Goal: Information Seeking & Learning: Learn about a topic

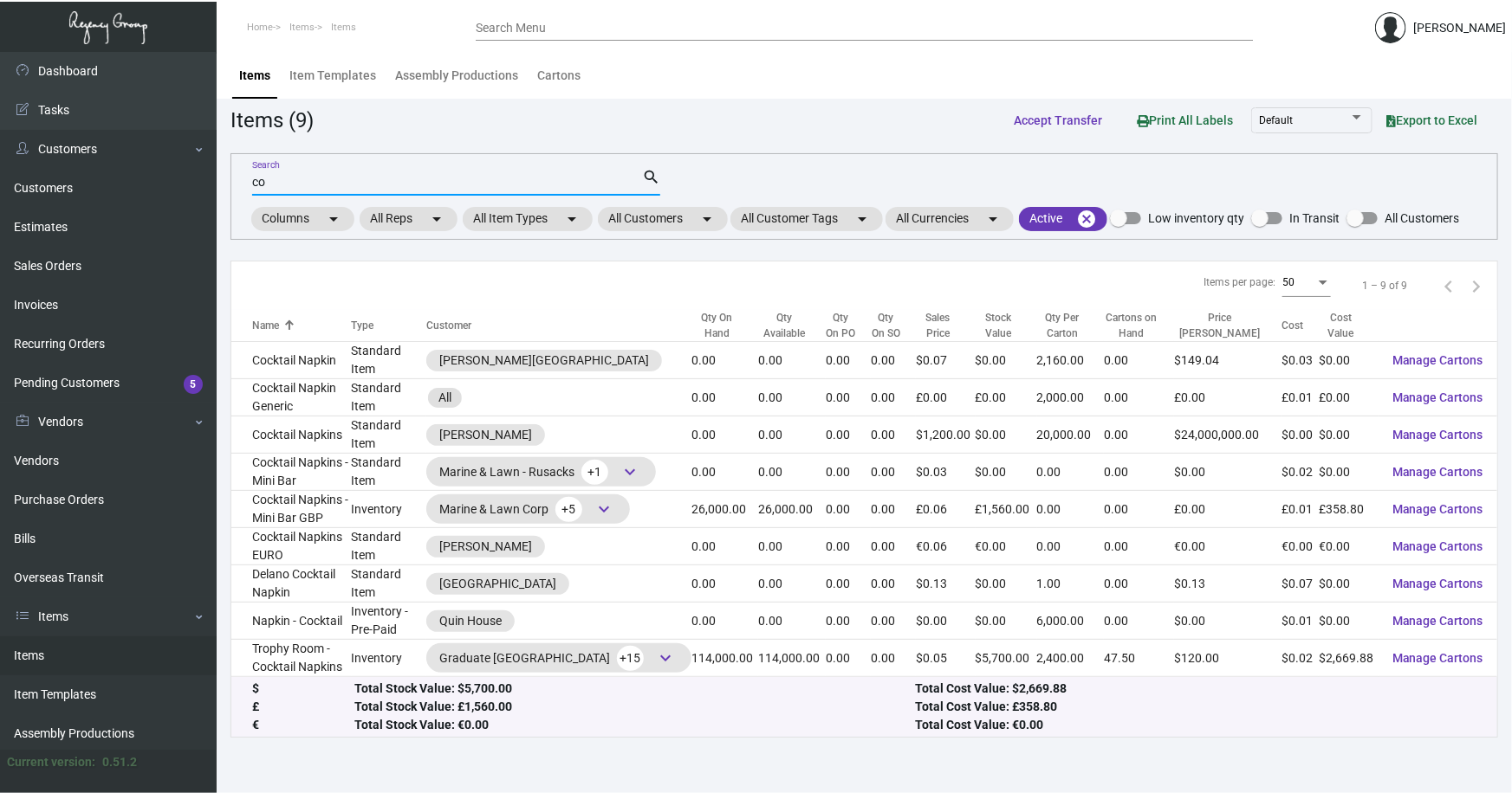
type input "c"
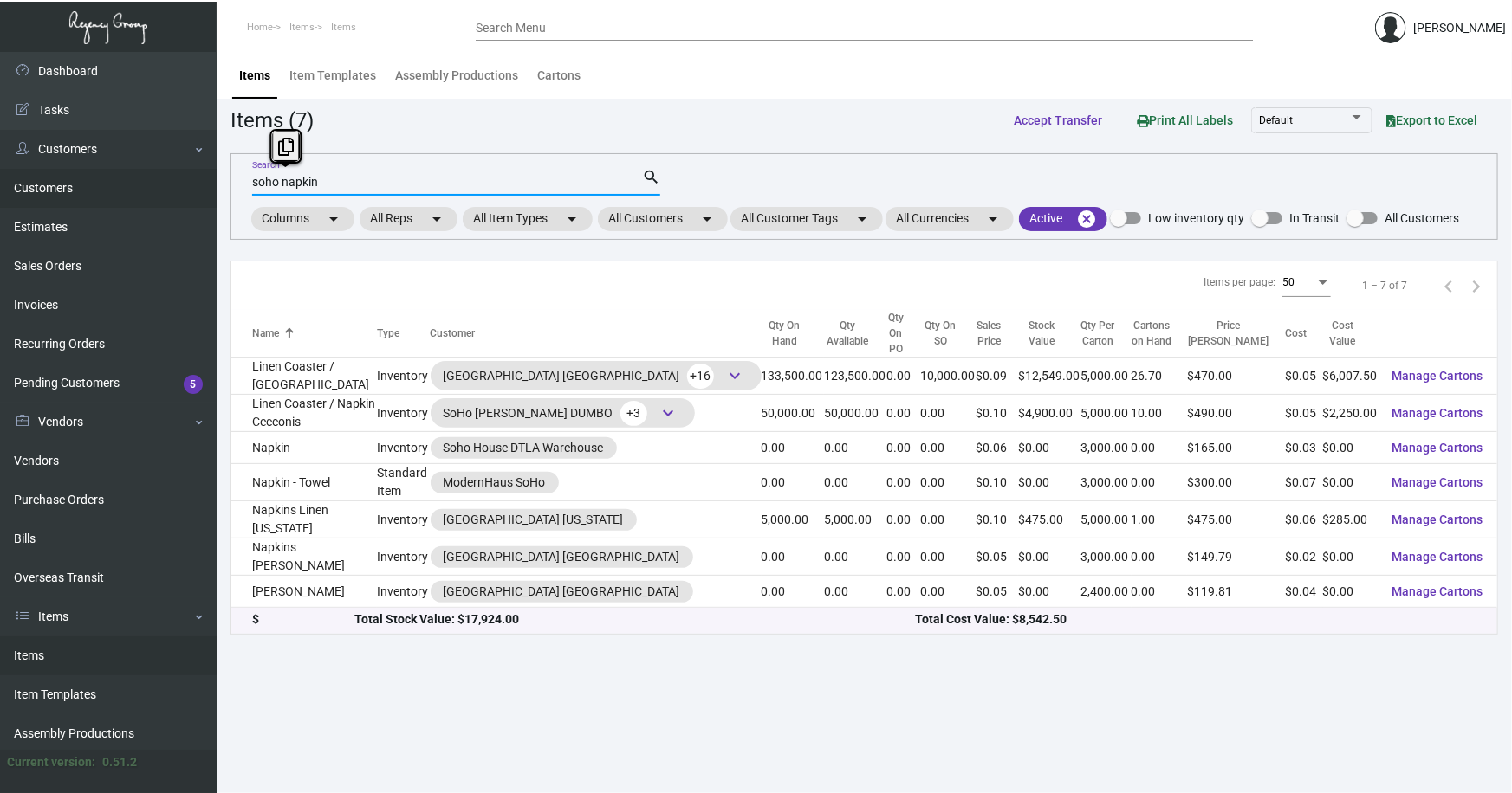
drag, startPoint x: 333, startPoint y: 184, endPoint x: 184, endPoint y: 191, distance: 149.2
click at [184, 191] on div "Dashboard Dashboard Tasks Customers Customers Estimates Sales Orders Invoices R…" at bounding box center [756, 422] width 1512 height 741
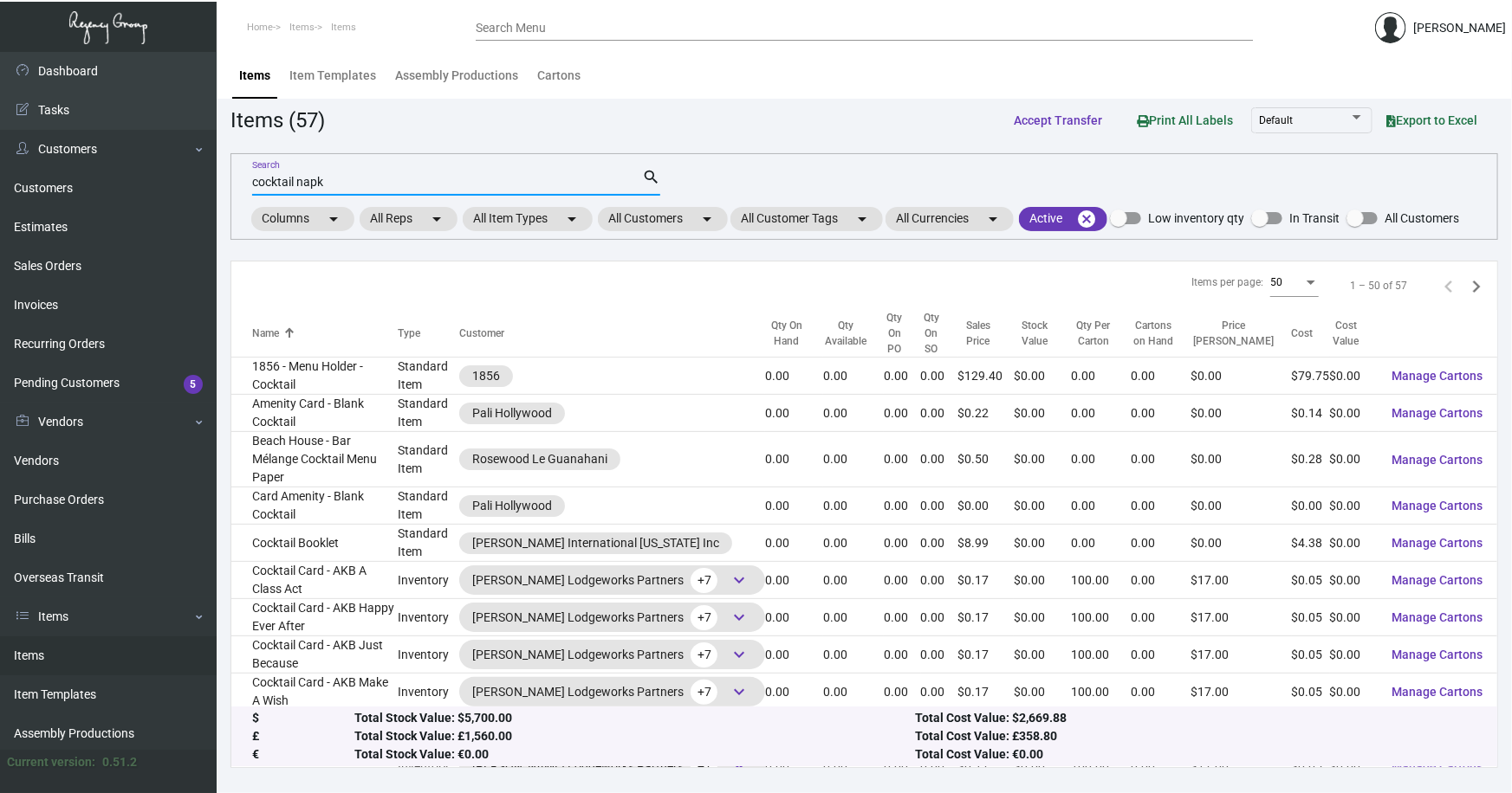
type input "cocktail napk"
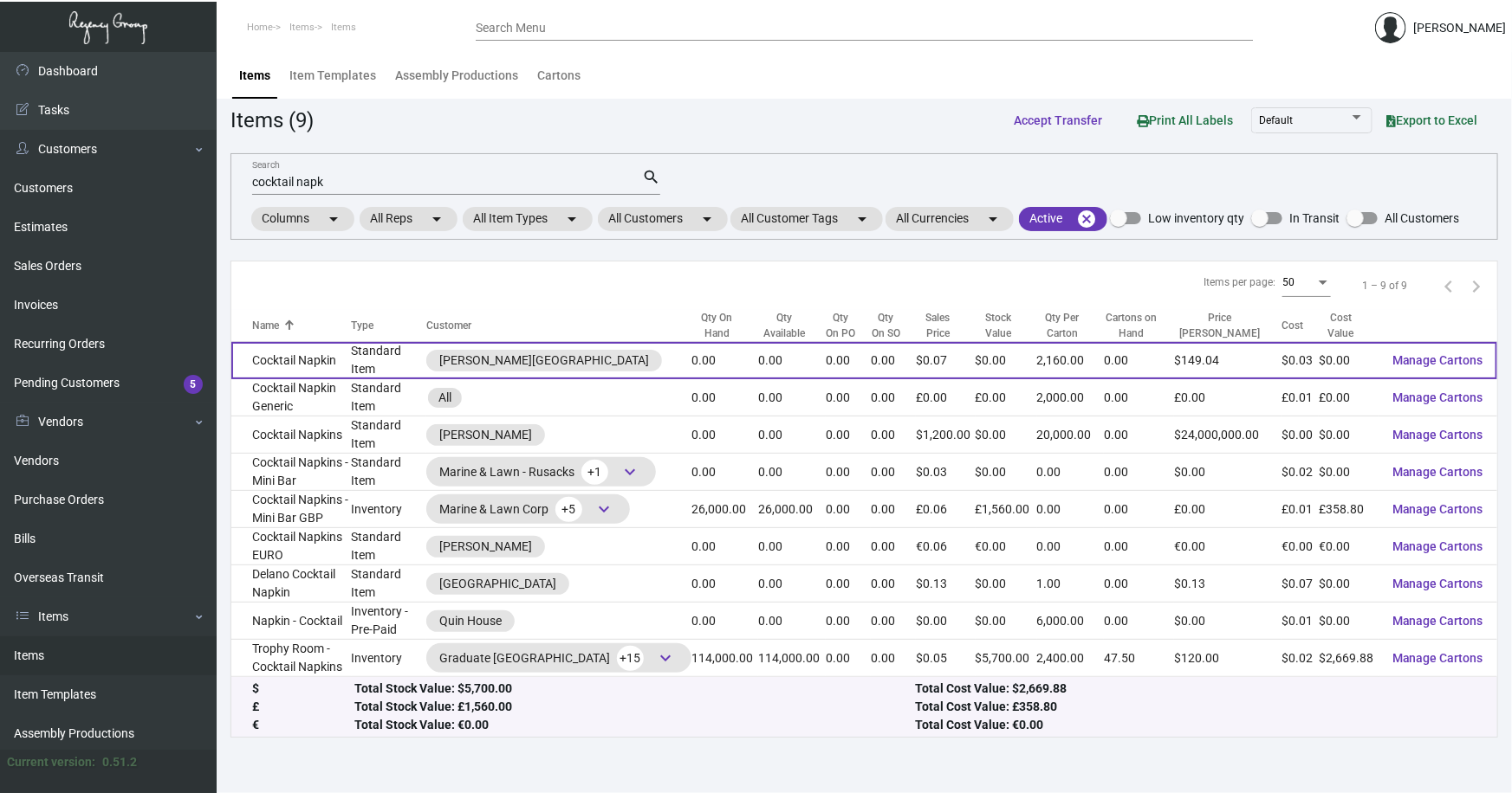
click at [314, 361] on td "Cocktail Napkin" at bounding box center [291, 360] width 120 height 37
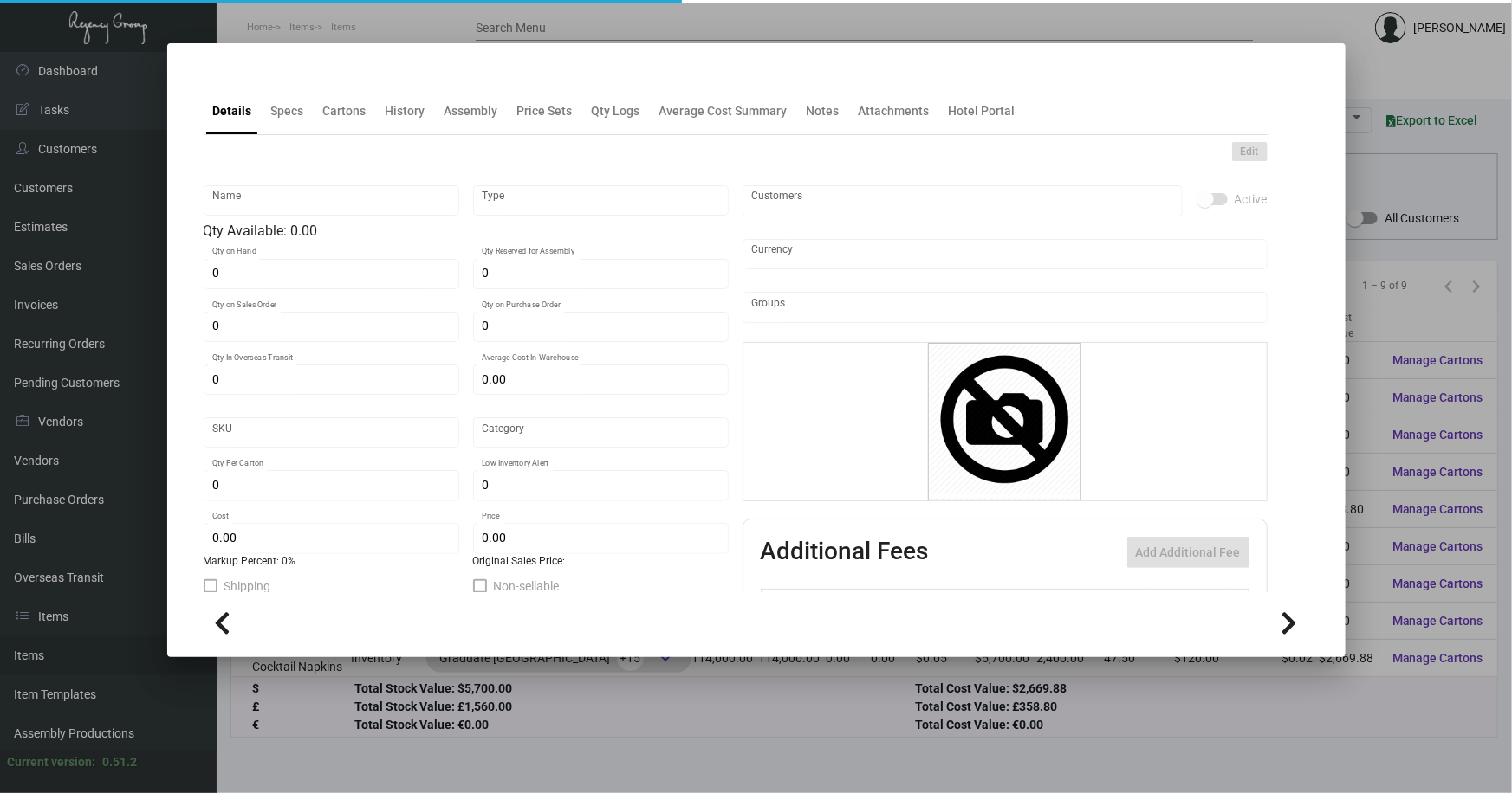
type input "Cocktail Napkin"
type input "Standard Item"
type input "$ 0.00"
type input "Standard"
type input "2,160"
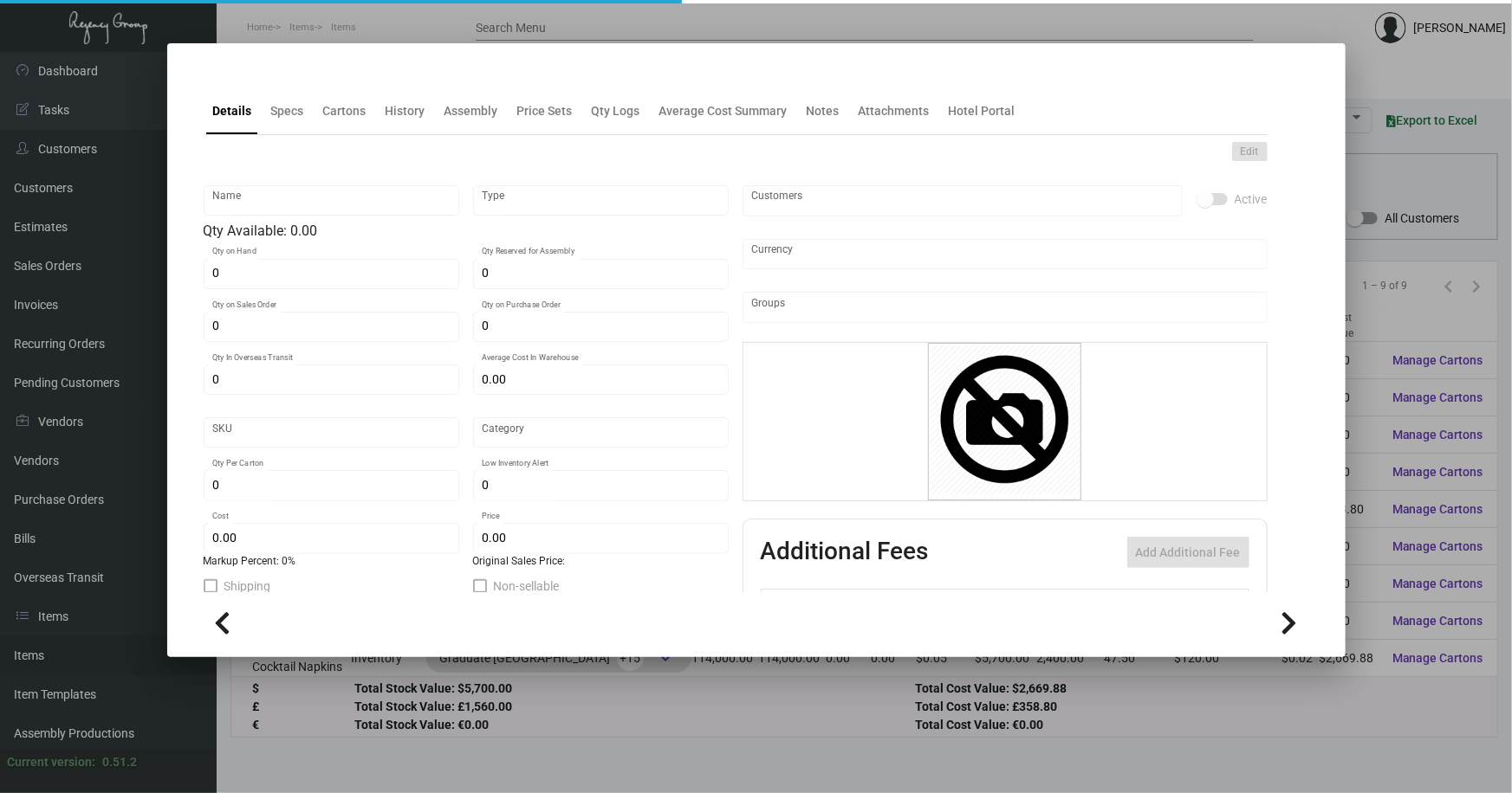
type input "$ 0.0311"
type input "$ 0.069"
checkbox input "true"
type input "United States Dollar $"
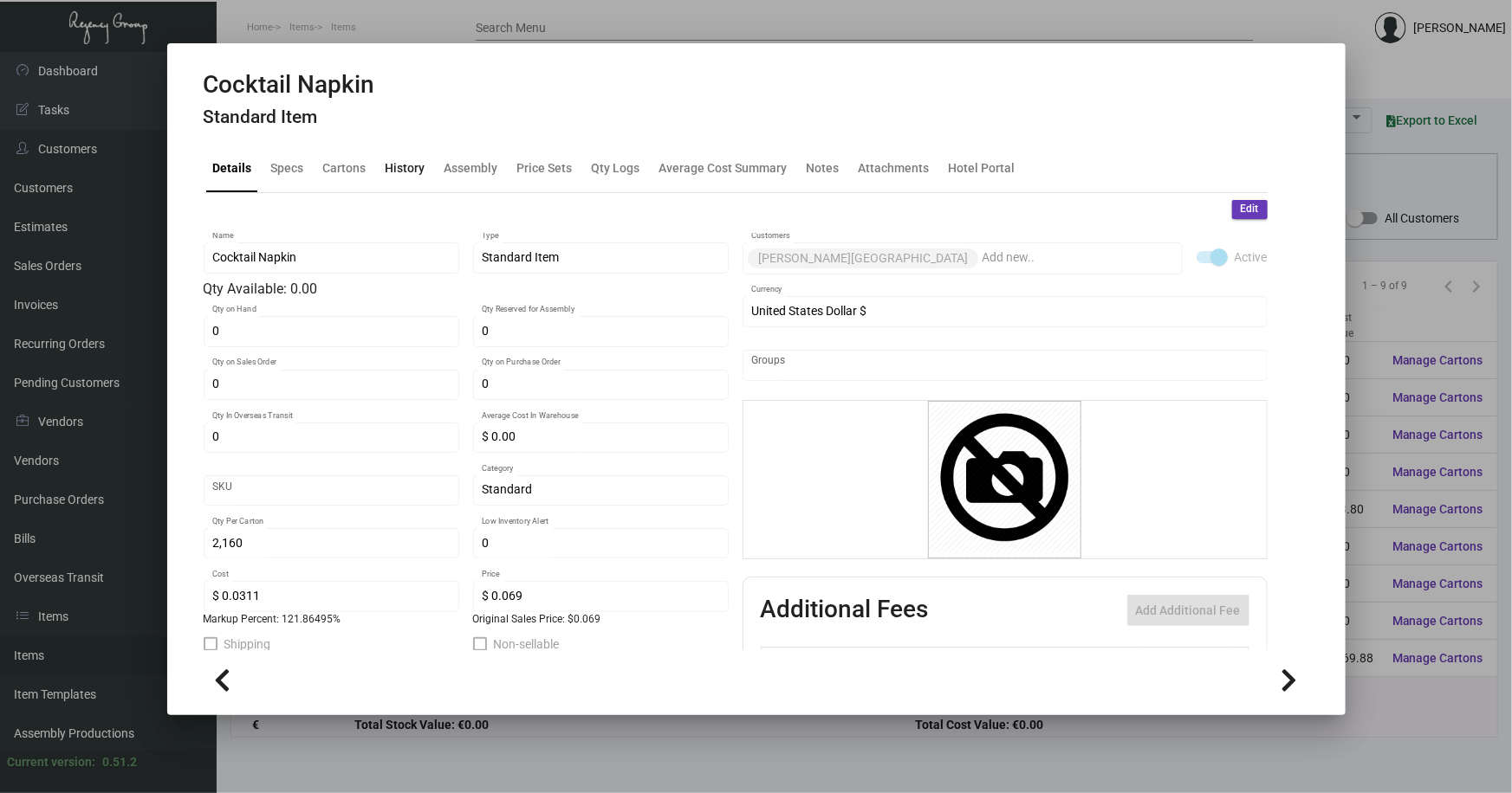
click at [393, 172] on div "History" at bounding box center [406, 169] width 40 height 18
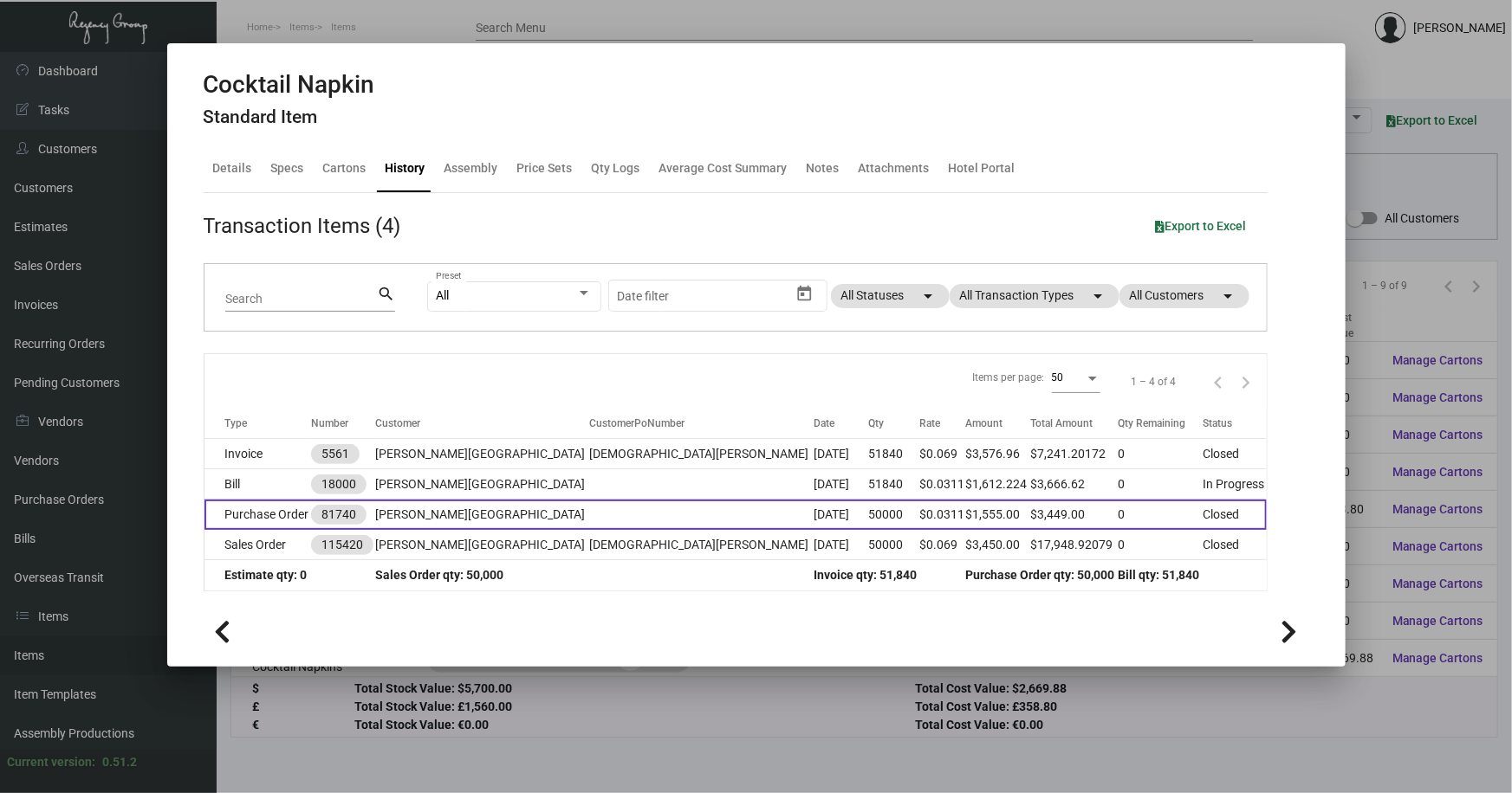
click at [590, 511] on td at bounding box center [702, 514] width 225 height 30
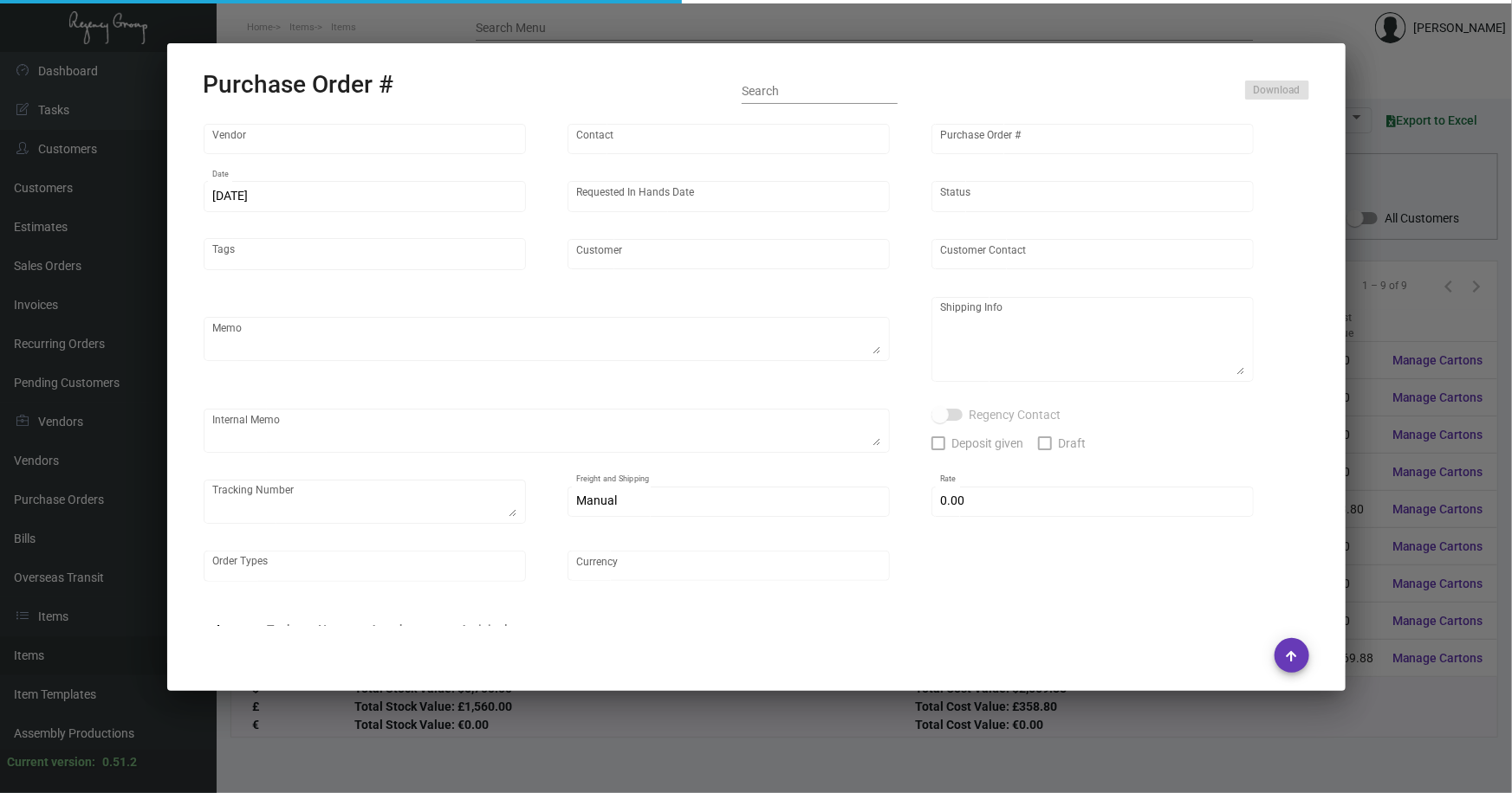
type input "Admatch Corporation"
type input "[PERSON_NAME]"
type input "81740"
type input "[DATE]"
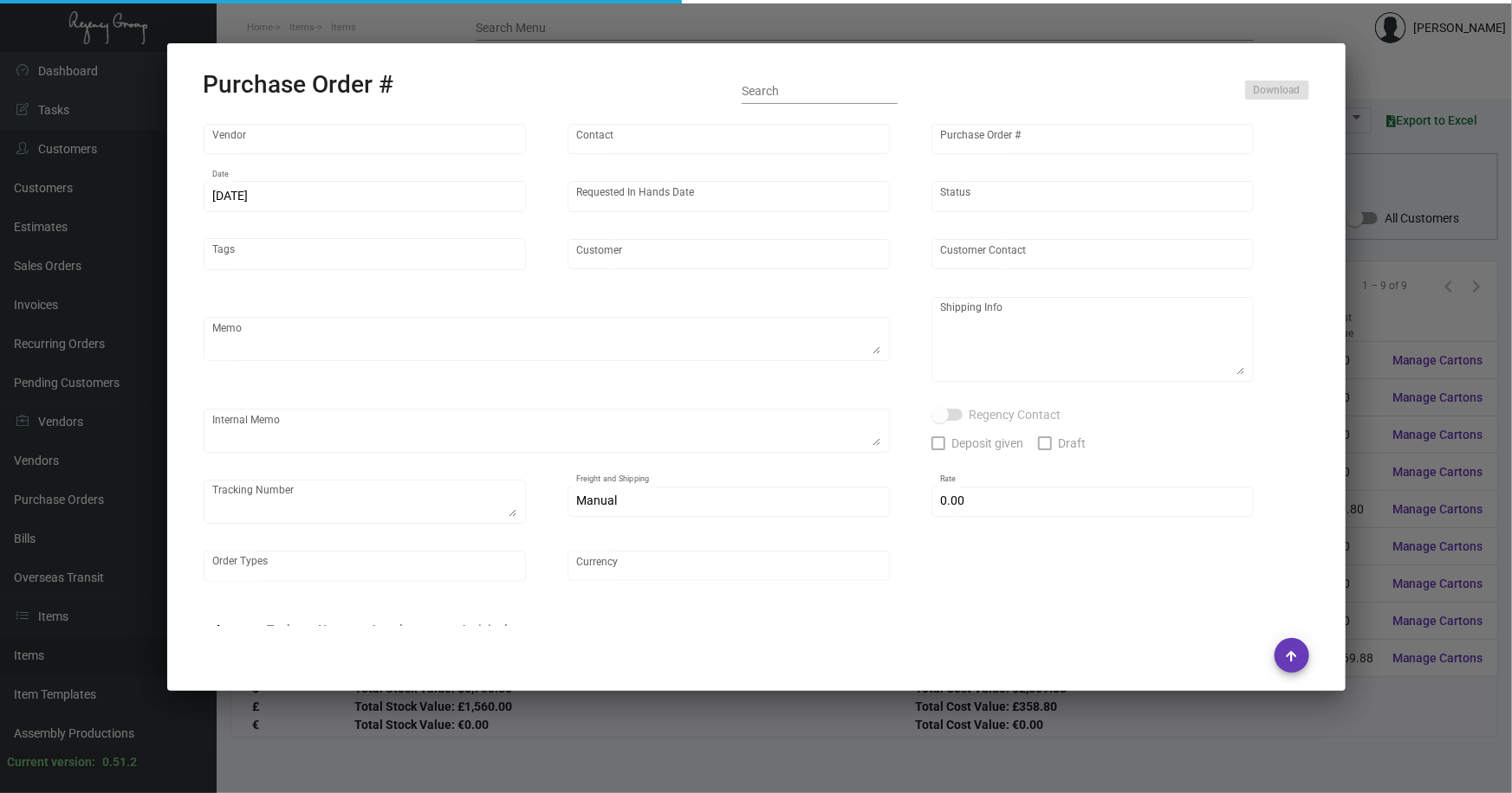
type input "[PERSON_NAME][GEOGRAPHIC_DATA]"
type input "[PERSON_NAME]"
type textarea "Standard Production. Blind Ship via UPS Ground Acct# 1AY276."
type textarea "[PERSON_NAME] Hotel [PERSON_NAME][GEOGRAPHIC_DATA][STREET_ADDRESS]"
type input "$ 0.00"
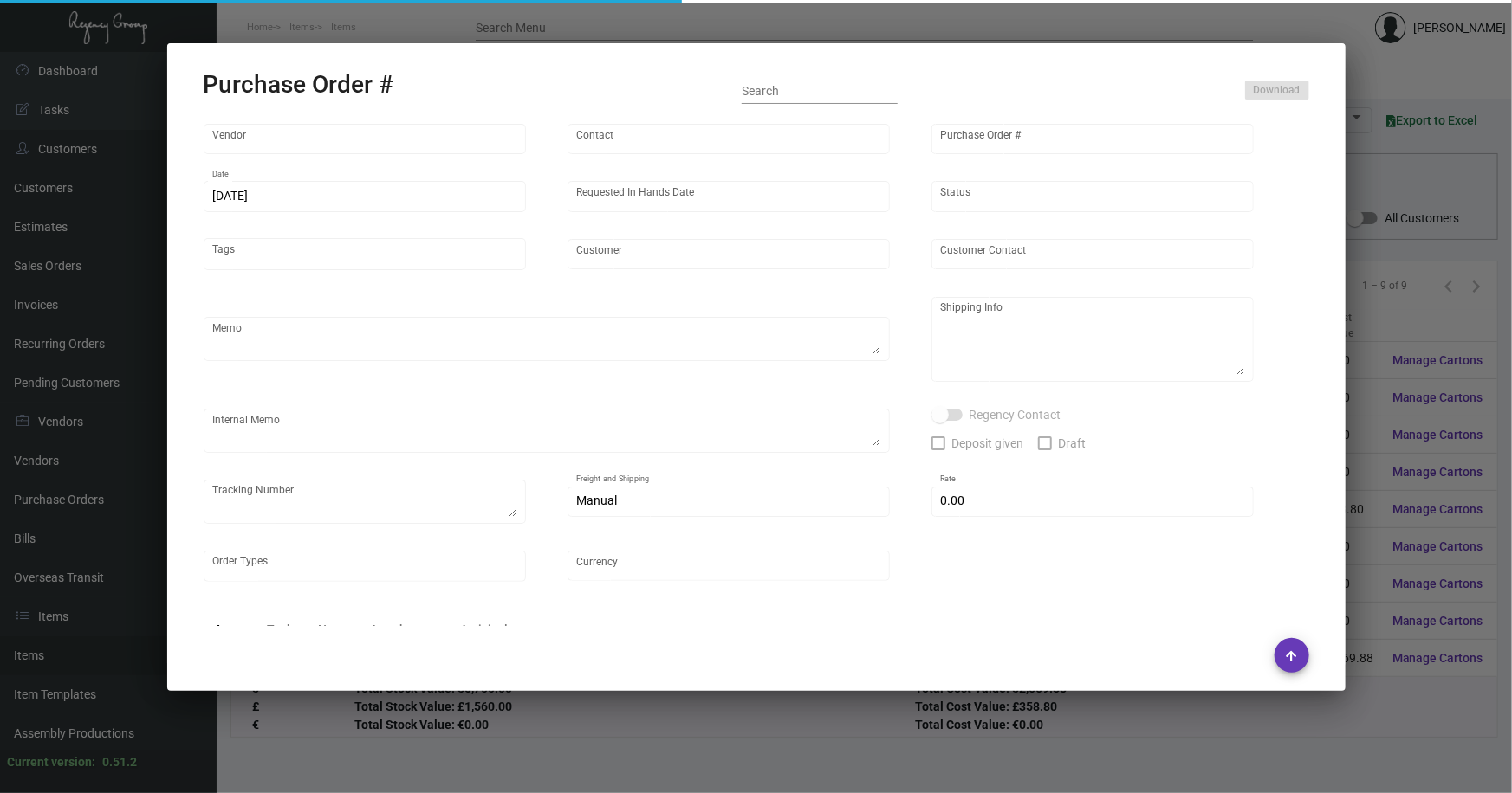
type input "United States Dollar $"
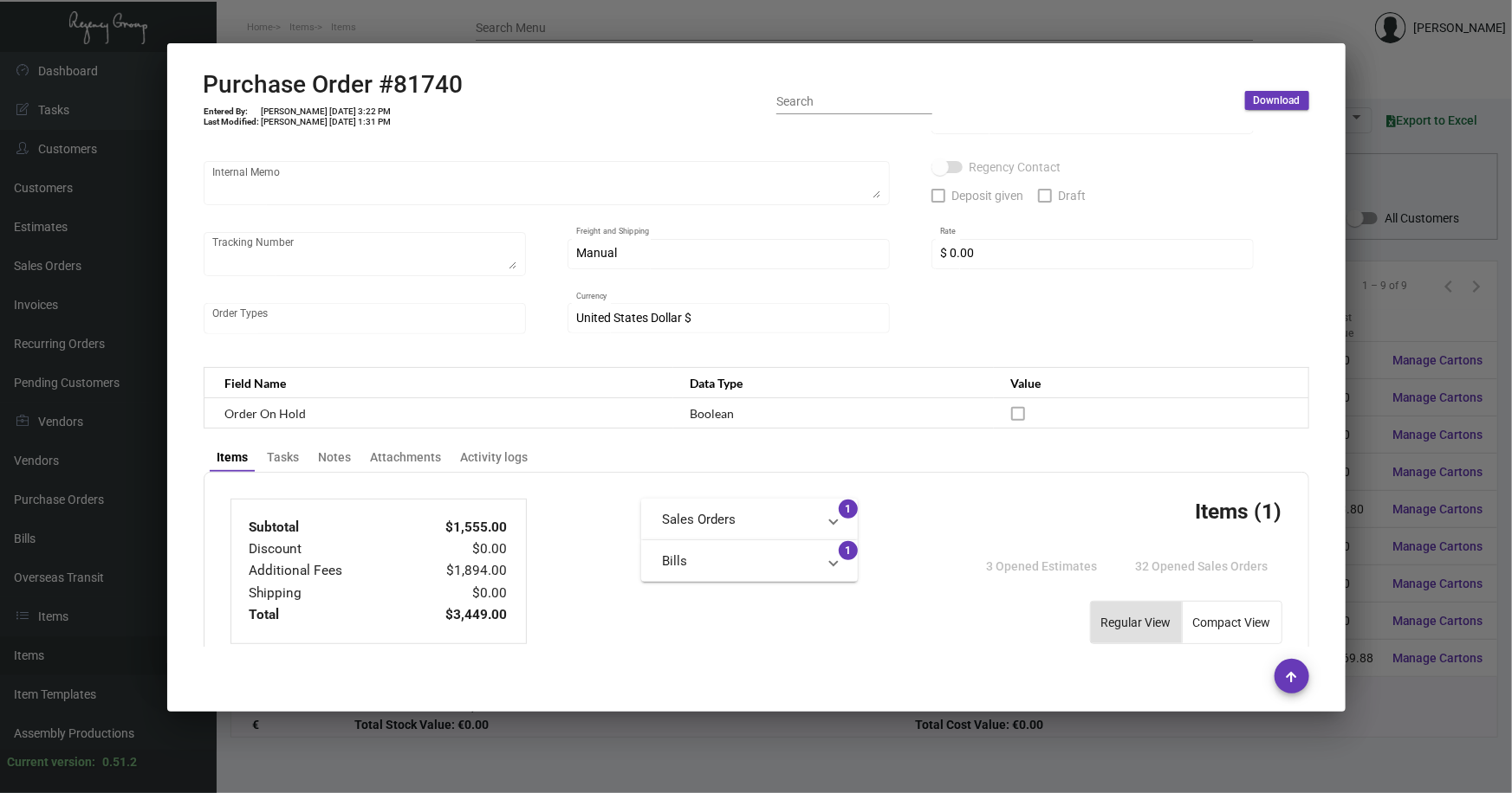
scroll to position [107, 0]
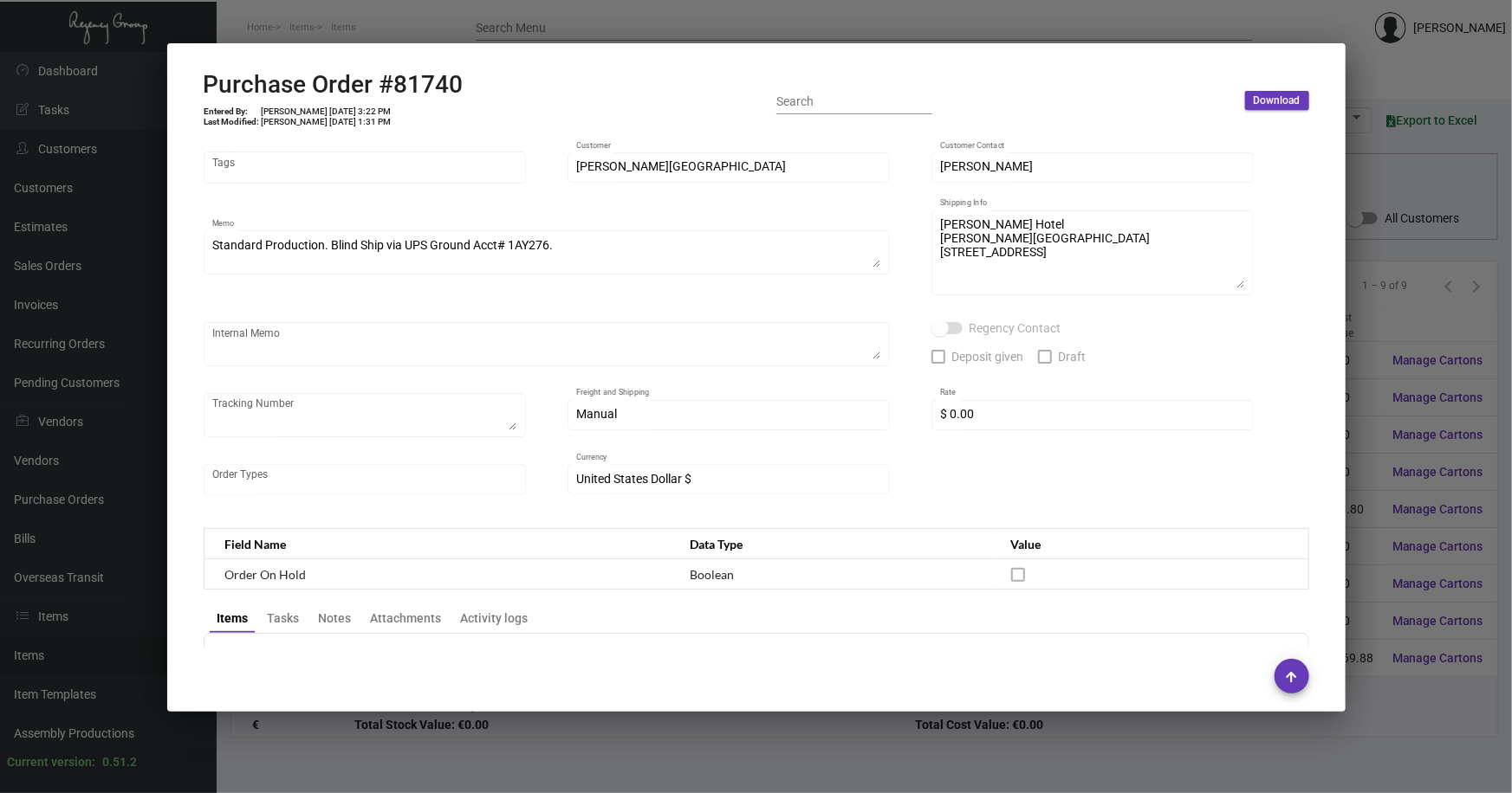
drag, startPoint x: 1402, startPoint y: 296, endPoint x: 1221, endPoint y: 302, distance: 181.1
click at [1400, 296] on div at bounding box center [756, 396] width 1512 height 793
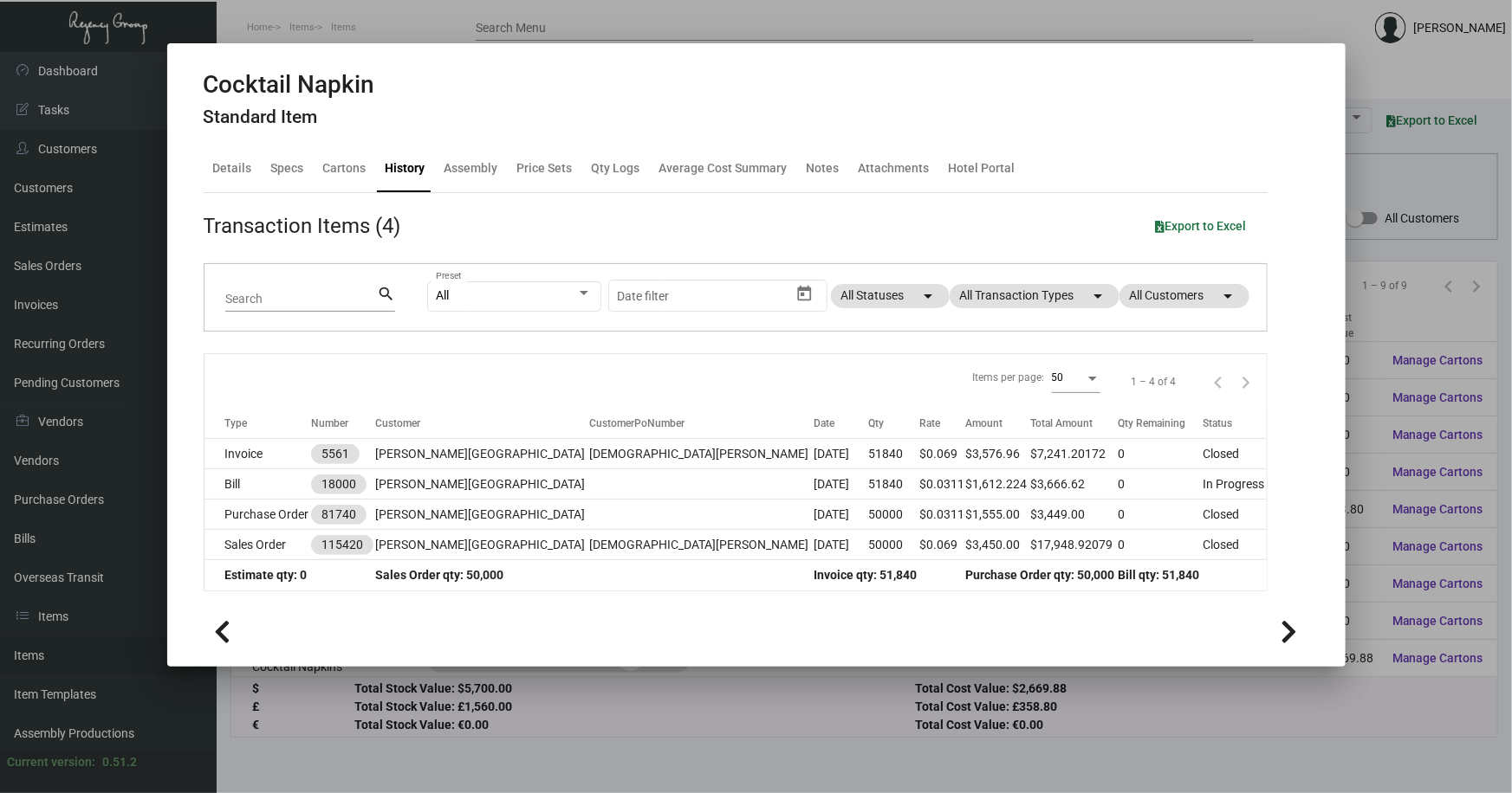
click at [1389, 329] on div at bounding box center [756, 396] width 1512 height 793
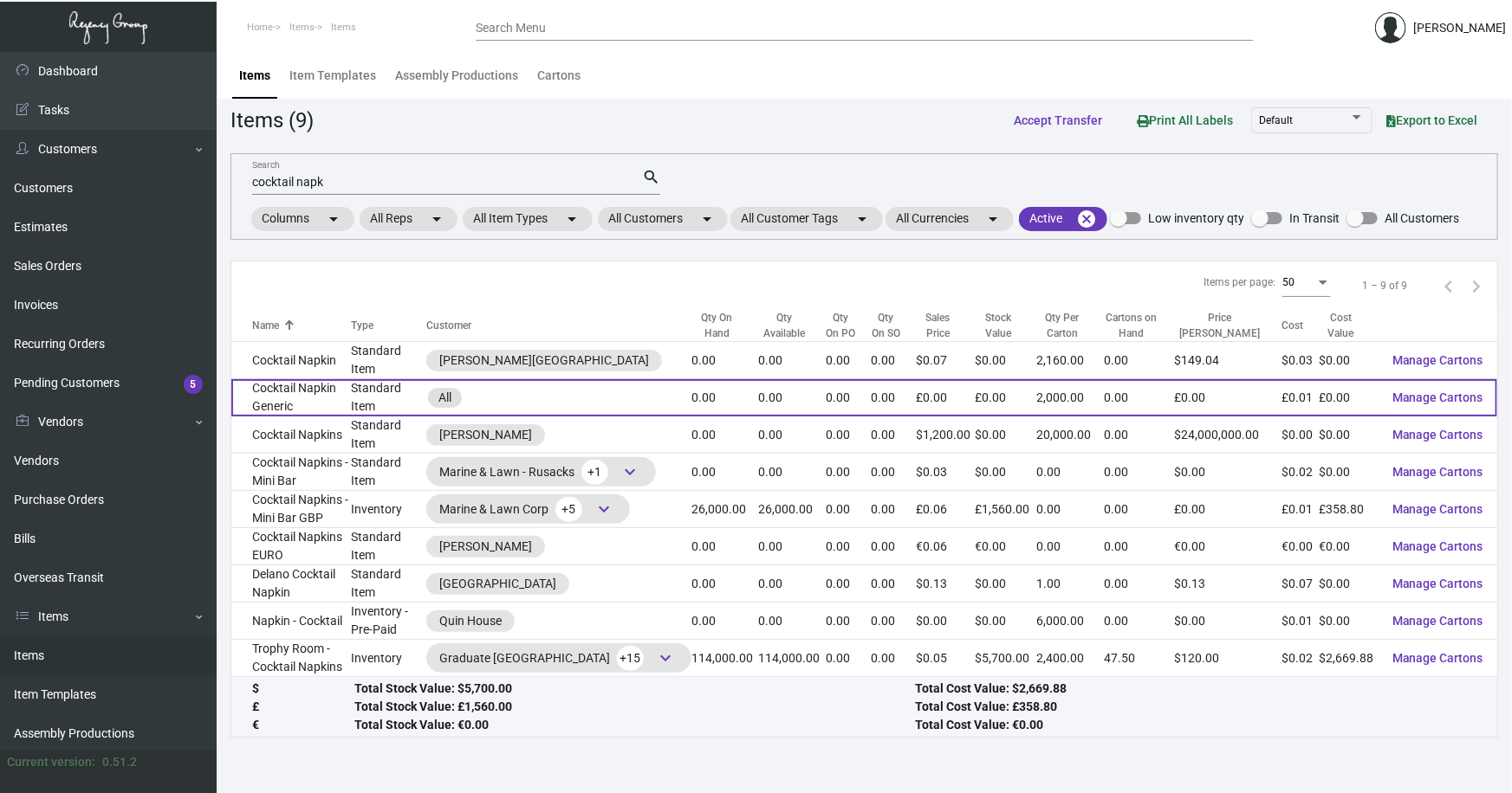
click at [295, 385] on td "Cocktail Napkin Generic" at bounding box center [291, 397] width 120 height 37
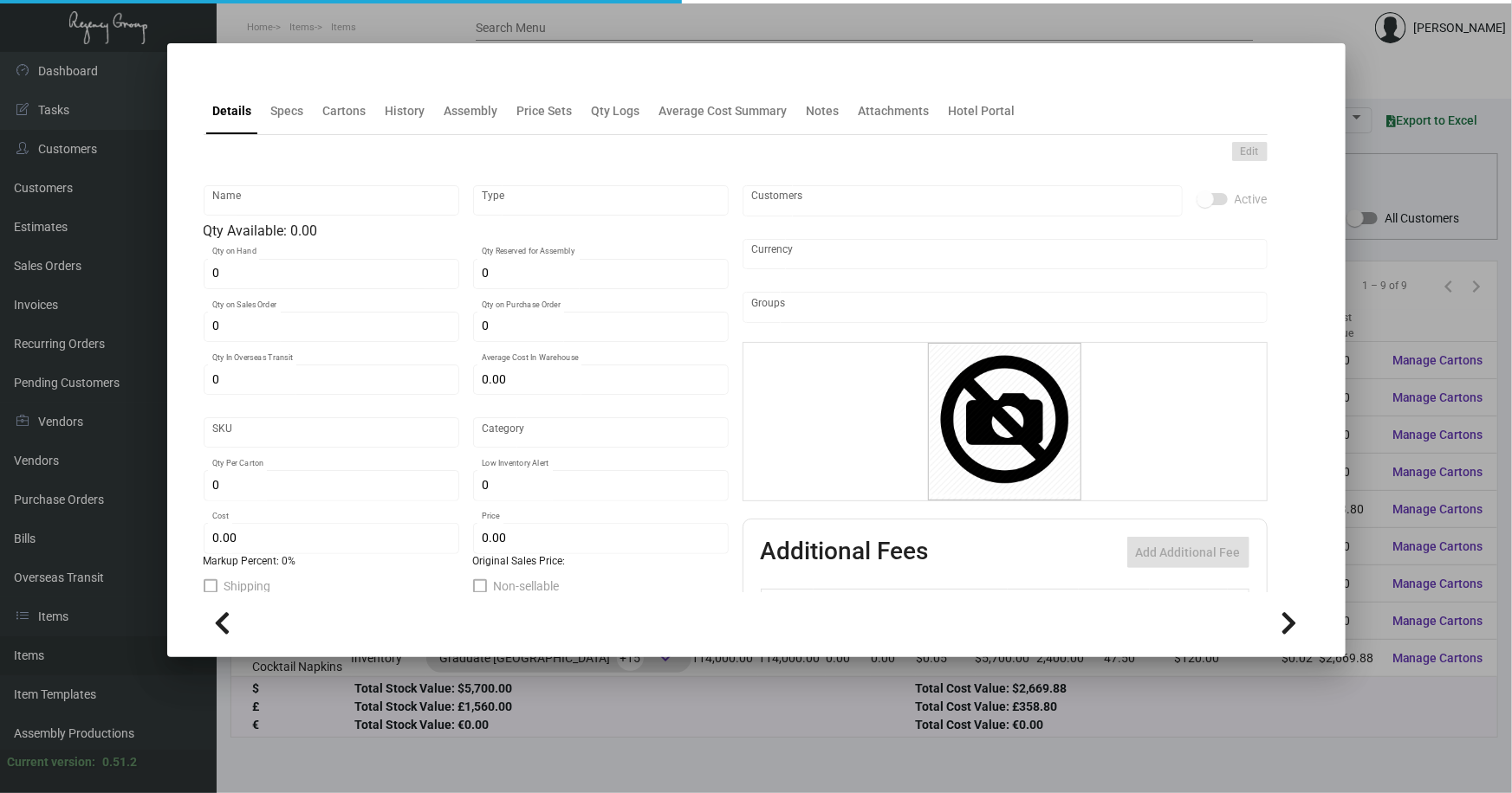
type input "Cocktail Napkin Generic"
type input "Standard Item"
type input "£ 0.00"
type input "Standard"
type input "2,000"
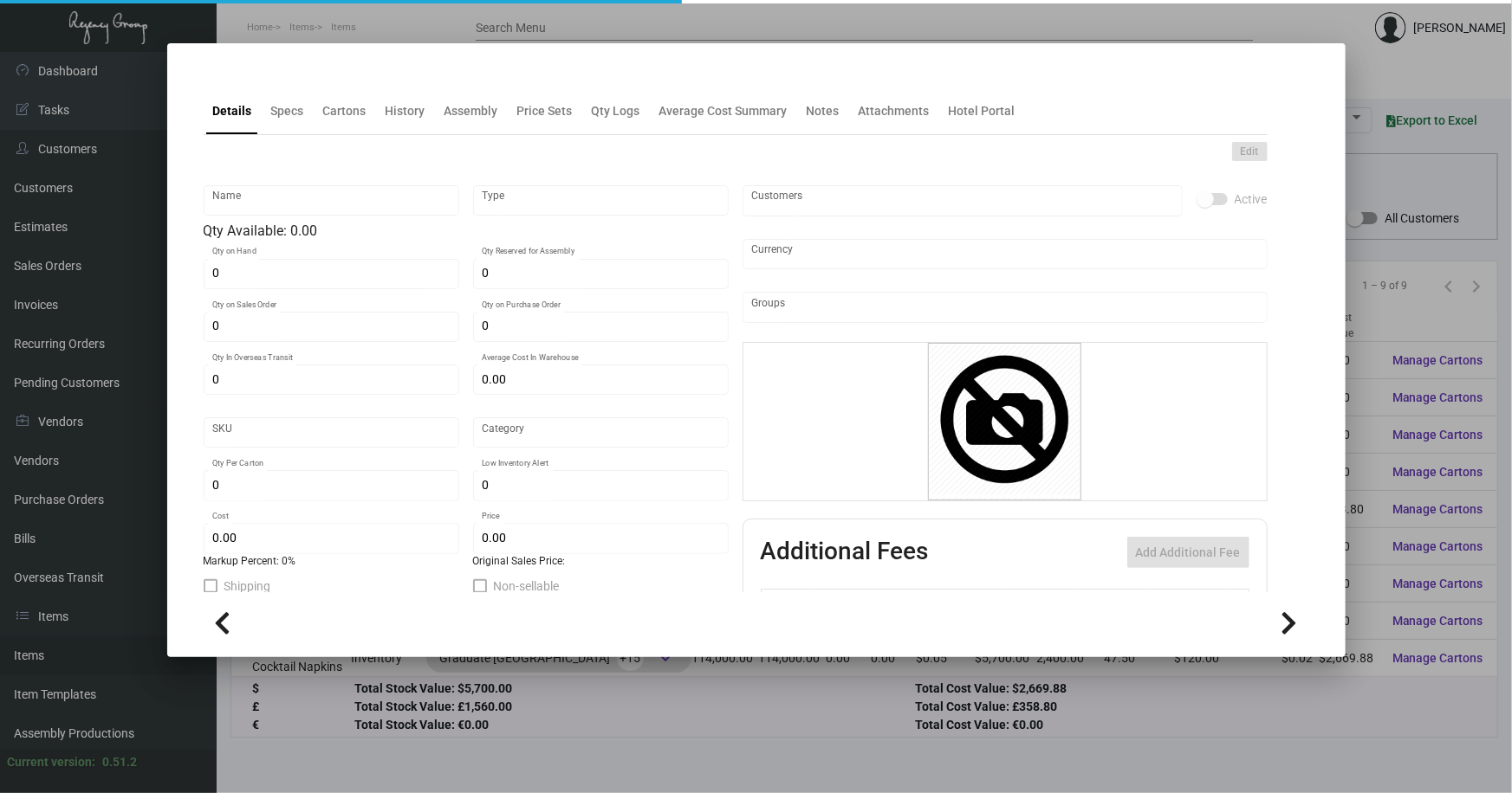
type input "£ 0.01375"
type input "£ 0.00"
checkbox input "true"
type input "United Kingdom Pound £"
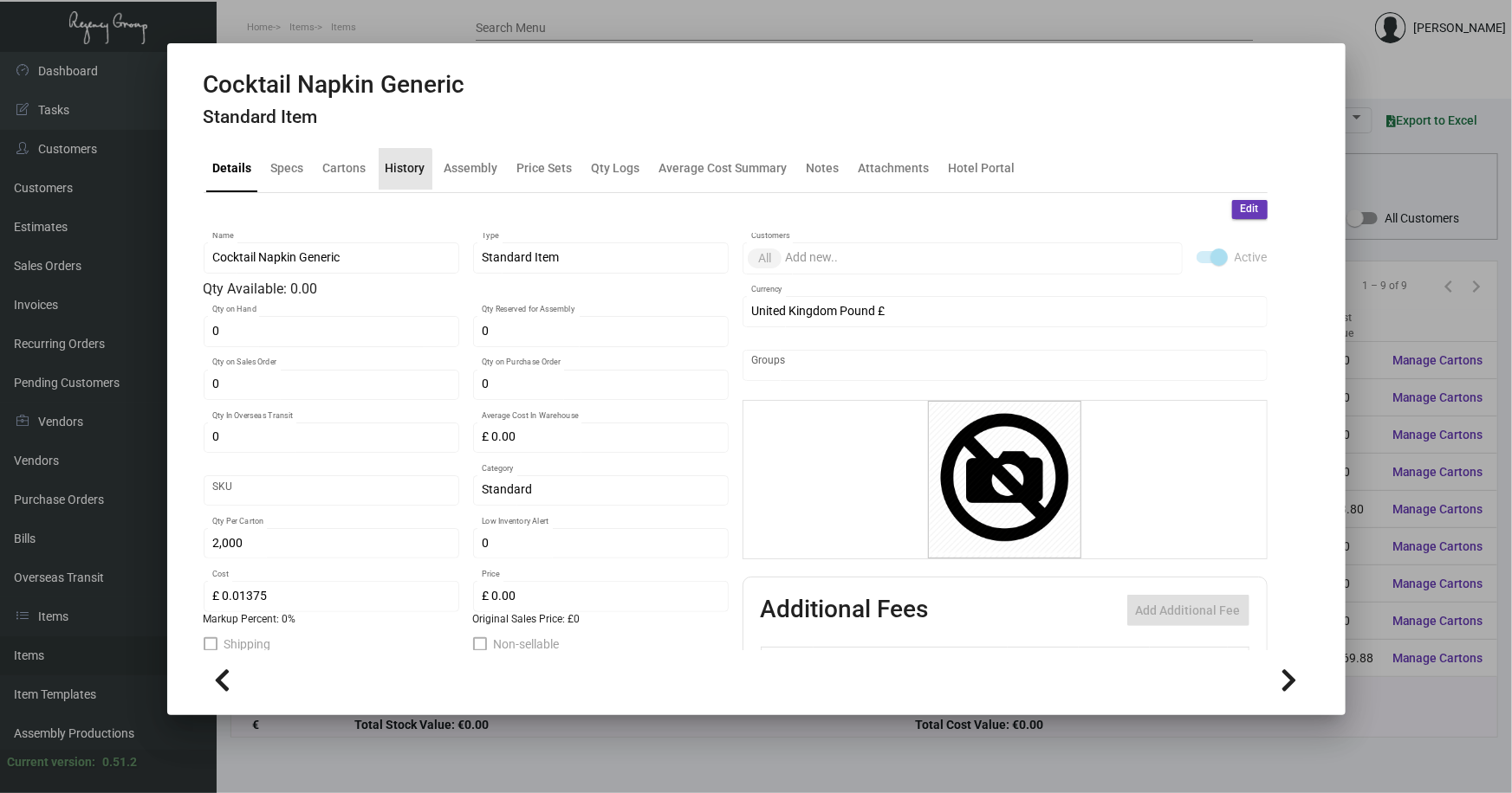
click at [400, 175] on div "History" at bounding box center [406, 169] width 40 height 18
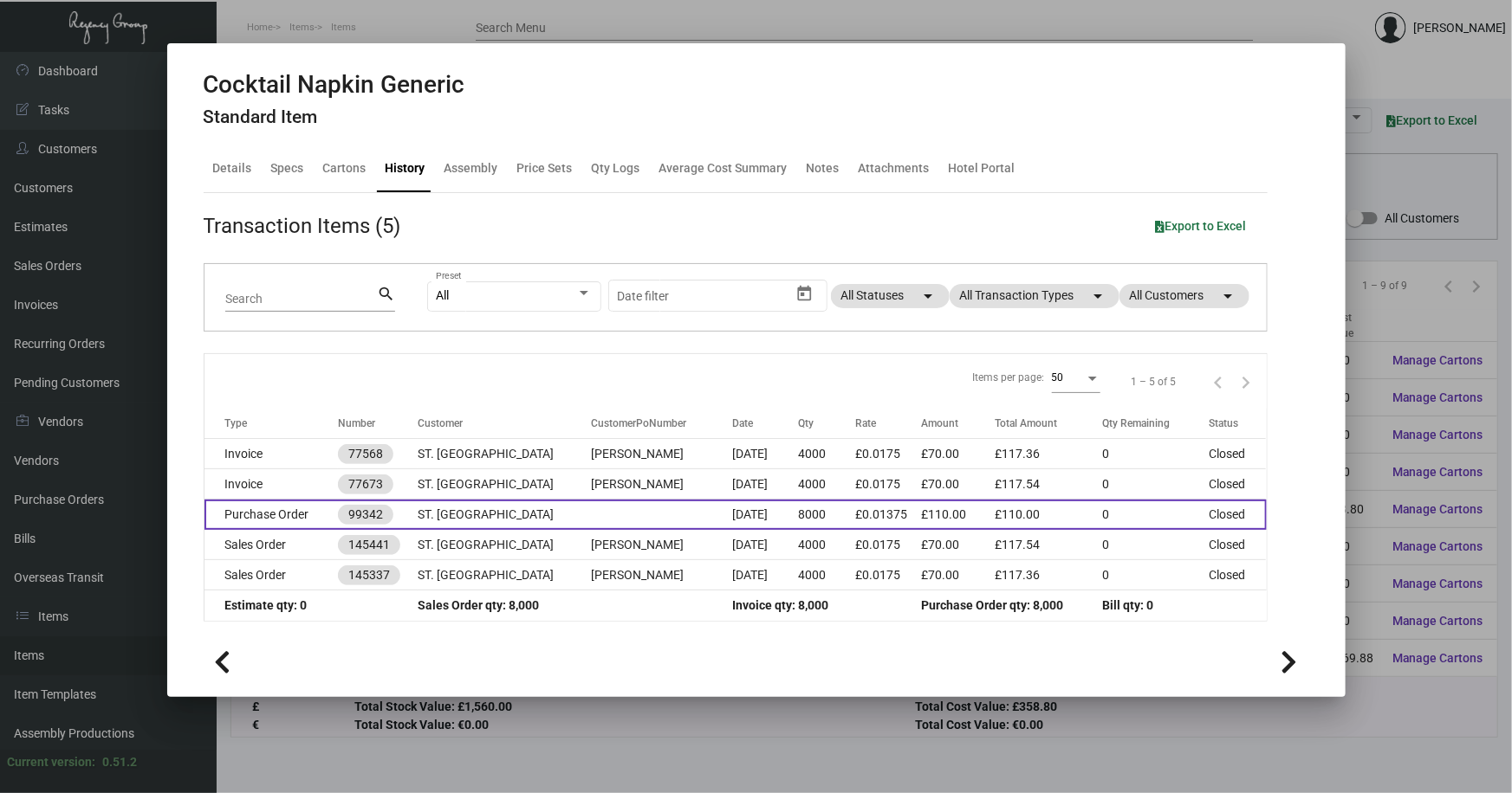
click at [556, 516] on td "ST. [GEOGRAPHIC_DATA]" at bounding box center [504, 514] width 173 height 30
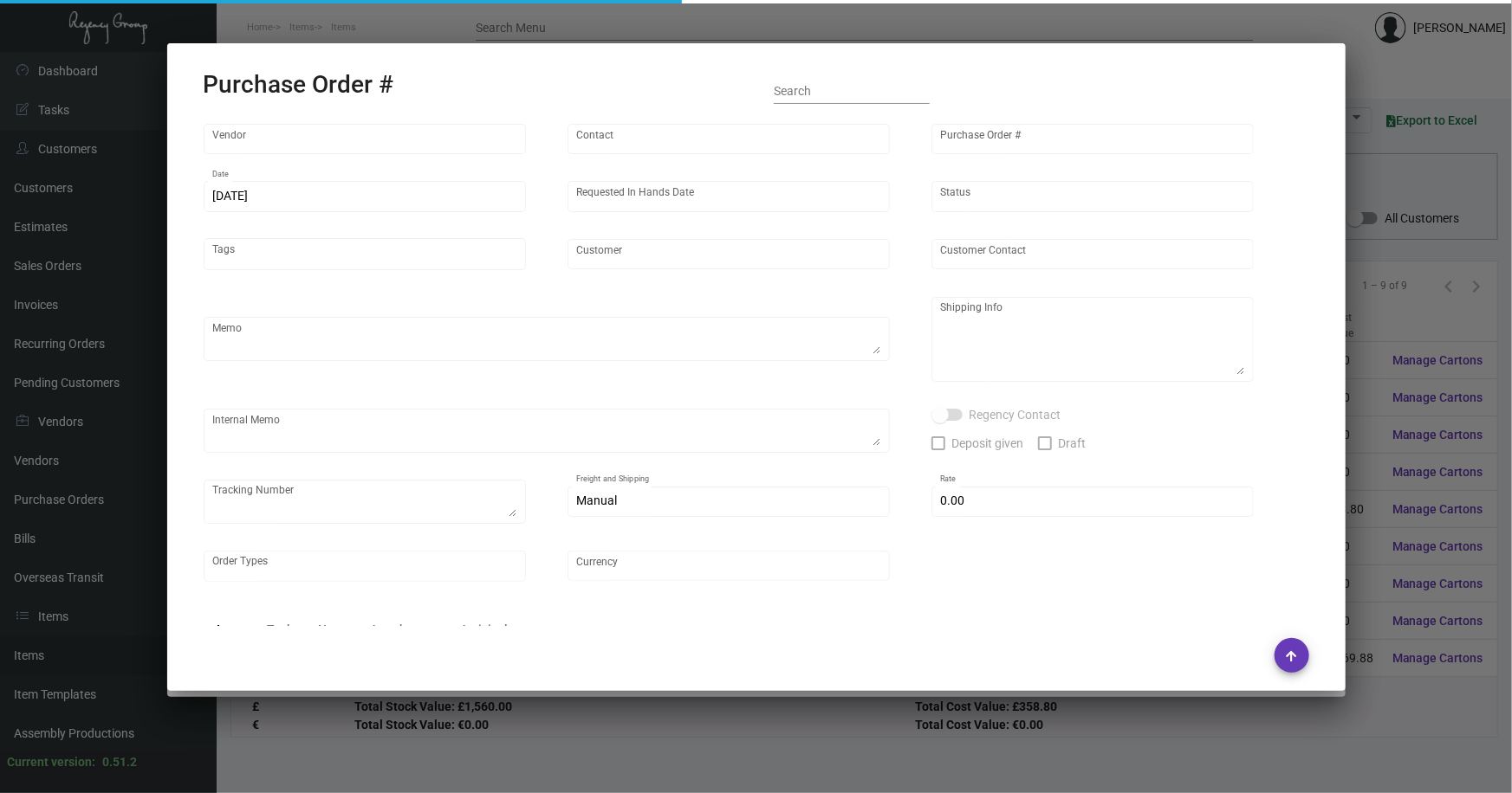
type input "L G Disposables"
type input "[PERSON_NAME] Lipschits"
type input "99342"
type input "[DATE]"
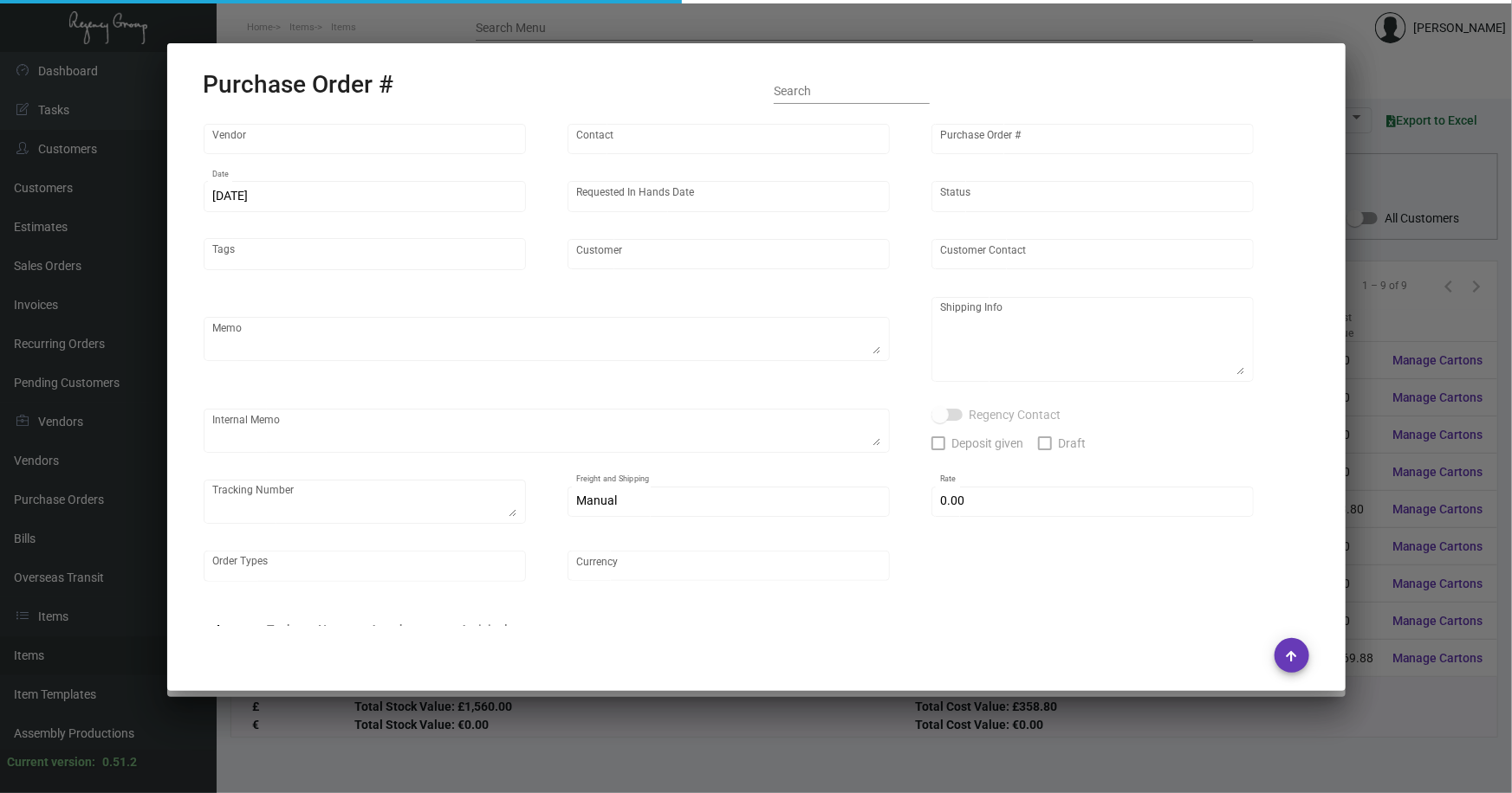
type textarea "Regency Group [STREET_ADDRESS][US_STATE] [PHONE_NUMBER]"
type input "£ 0.00"
type input "United Kingdom Pound £"
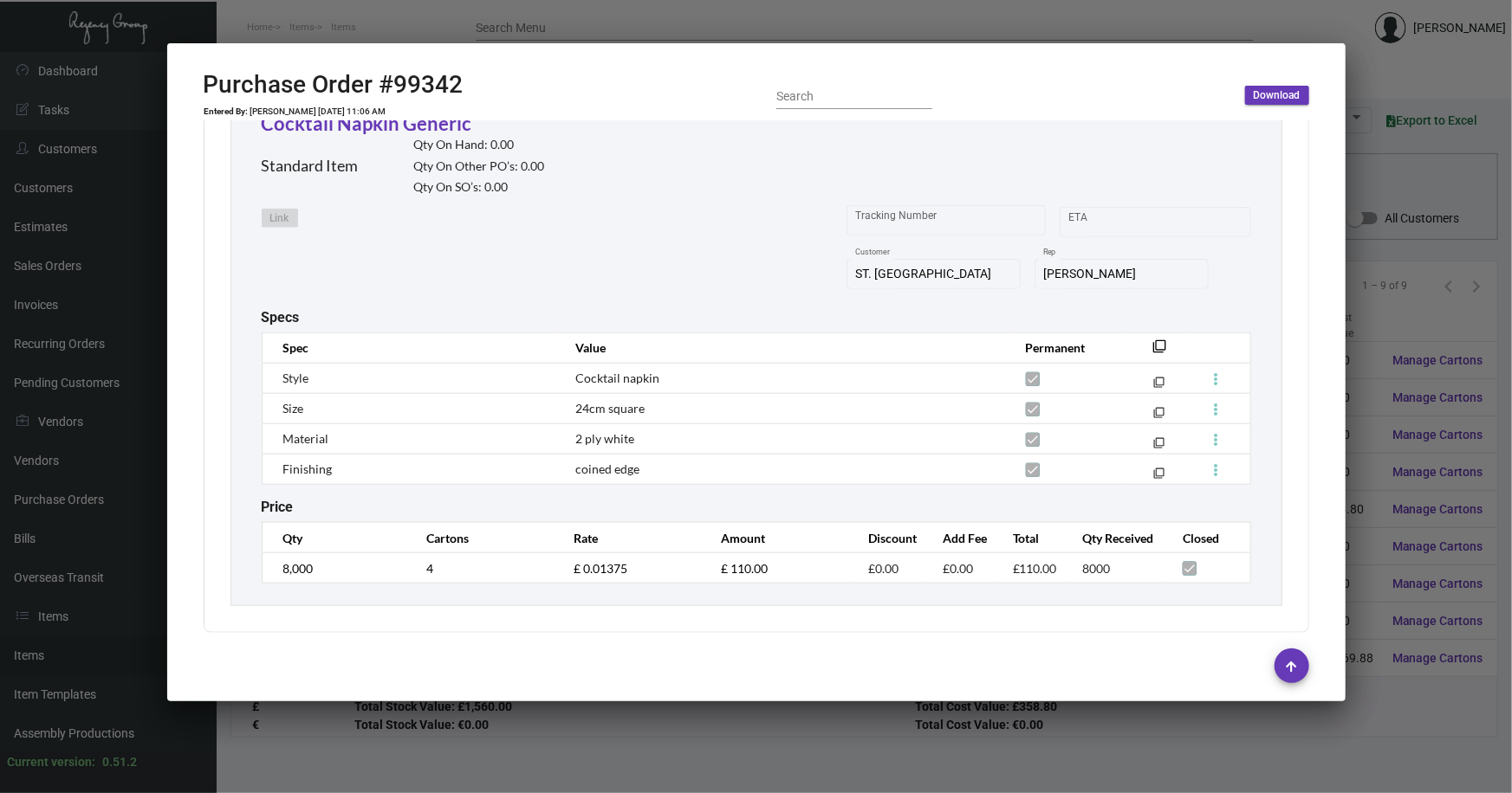
scroll to position [846, 0]
click at [1397, 321] on div at bounding box center [756, 396] width 1512 height 793
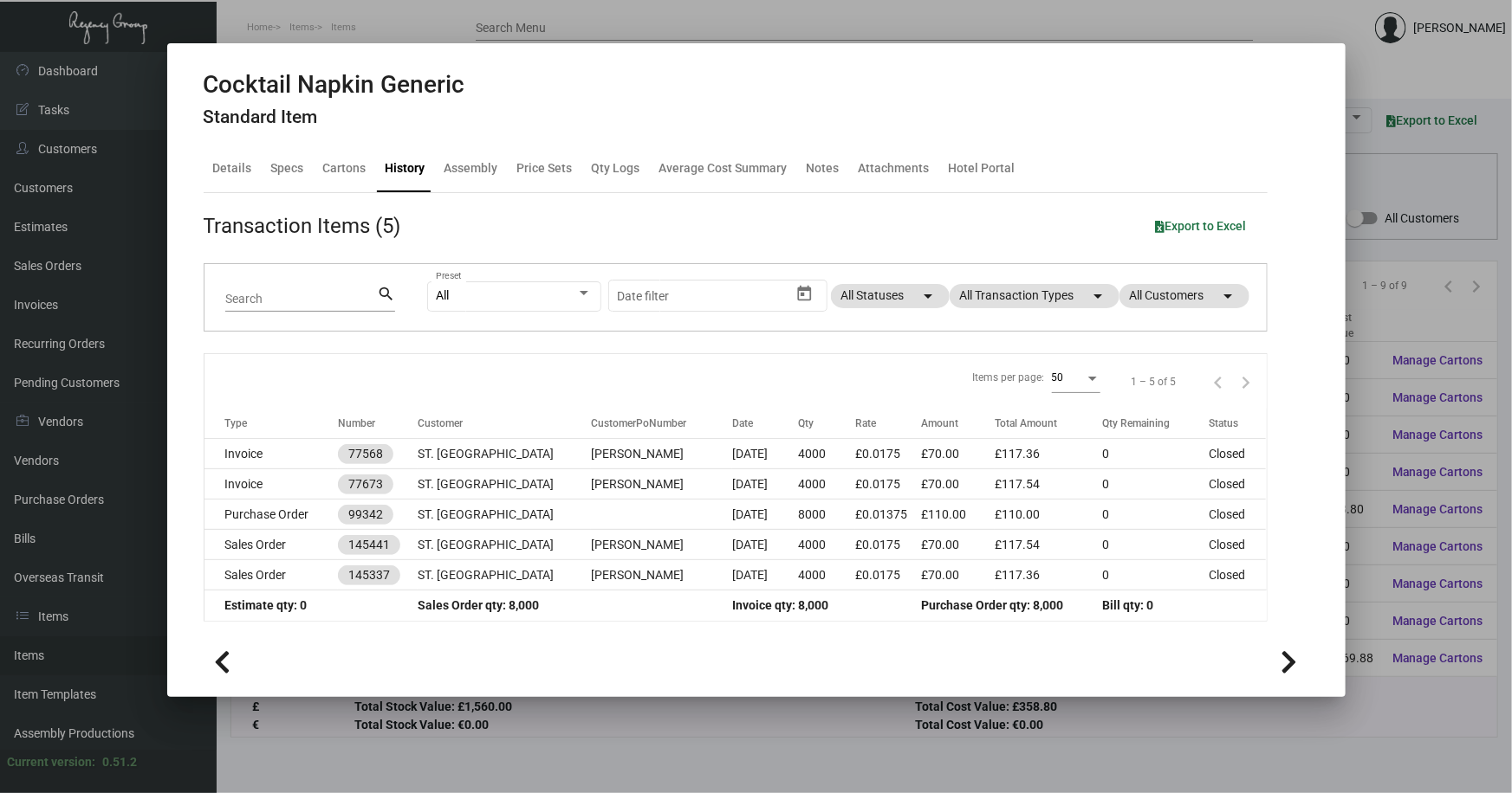
drag, startPoint x: 1395, startPoint y: 192, endPoint x: 1093, endPoint y: 141, distance: 306.3
click at [1393, 192] on div at bounding box center [756, 396] width 1512 height 793
